Goal: Task Accomplishment & Management: Manage account settings

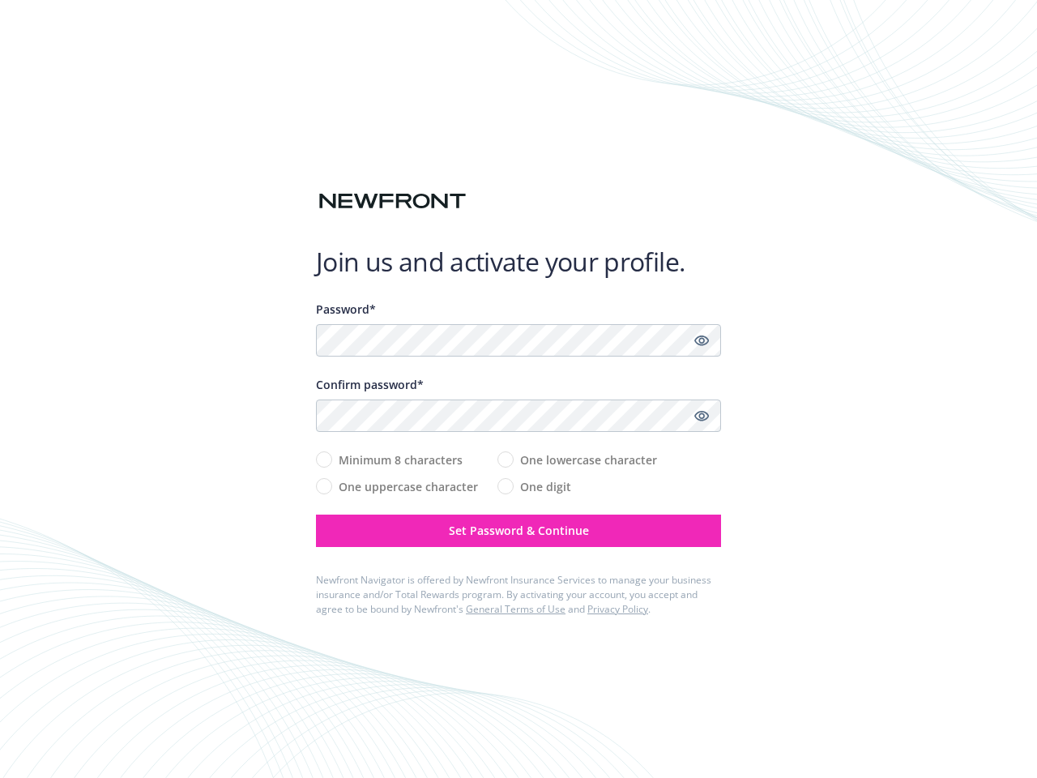
click at [519, 389] on div "Confirm password*" at bounding box center [518, 384] width 405 height 17
click at [702, 340] on icon "Show password" at bounding box center [701, 340] width 15 height 15
click at [702, 416] on icon "Show password" at bounding box center [701, 415] width 15 height 15
click at [519, 531] on span "Set Password & Continue" at bounding box center [519, 530] width 140 height 15
